Goal: Information Seeking & Learning: Check status

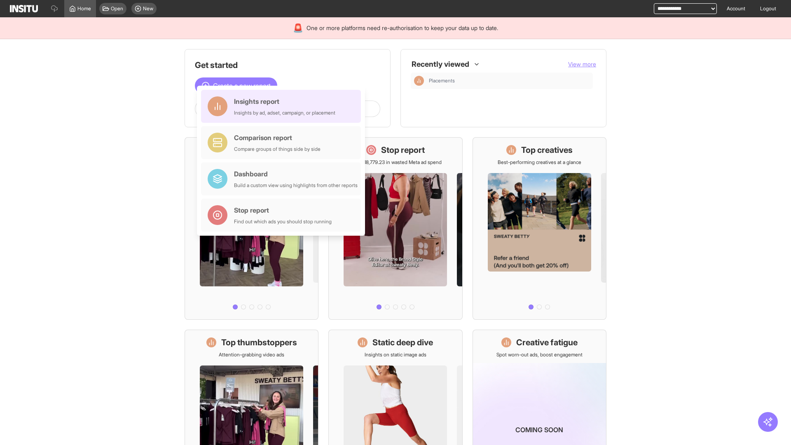
click at [283, 106] on div "Insights report Insights by ad, adset, campaign, or placement" at bounding box center [284, 106] width 101 height 20
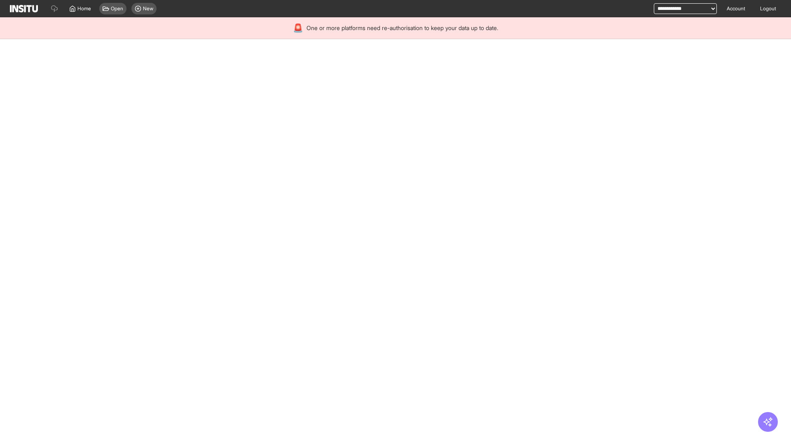
select select "**"
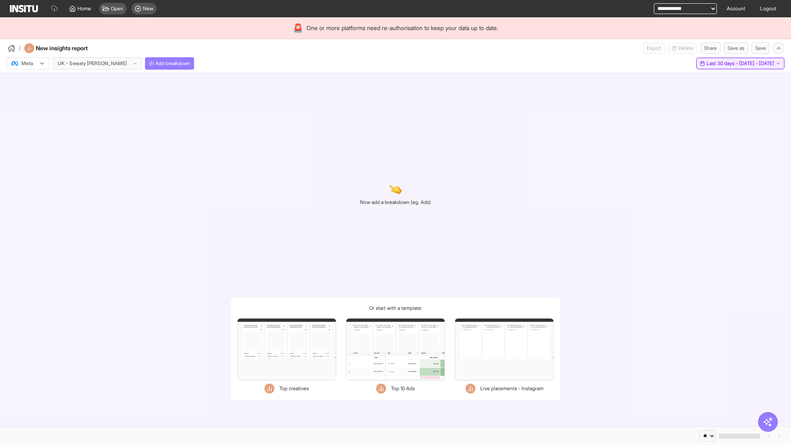
click at [724, 63] on span "Last 30 days - [DATE] - [DATE]" at bounding box center [741, 63] width 68 height 7
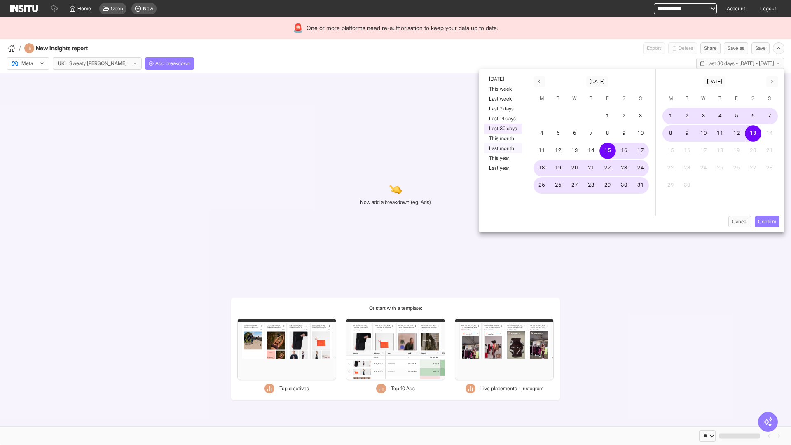
click at [502, 148] on button "Last month" at bounding box center [503, 148] width 38 height 10
